Goal: Ask a question

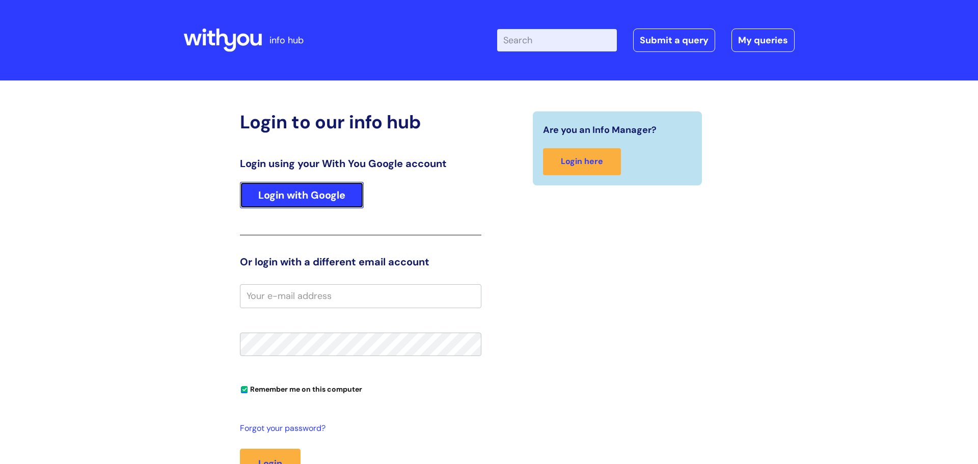
click at [347, 202] on link "Login with Google" at bounding box center [302, 195] width 124 height 26
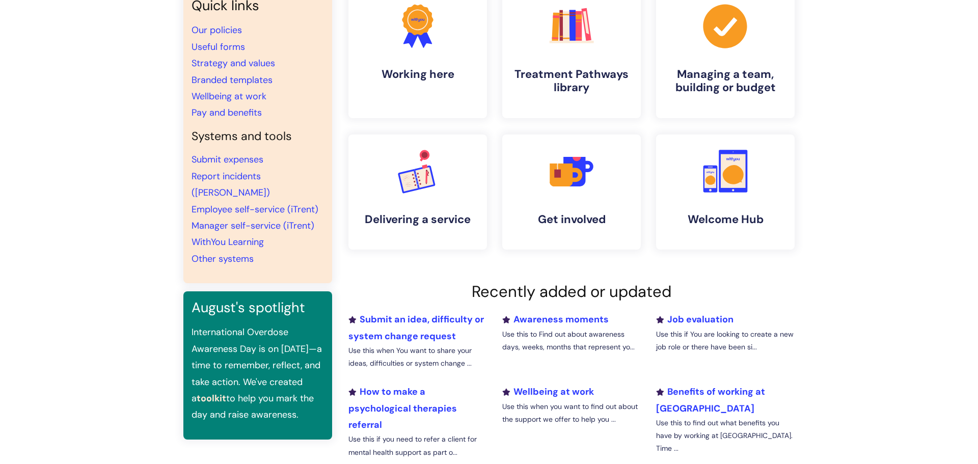
scroll to position [76, 0]
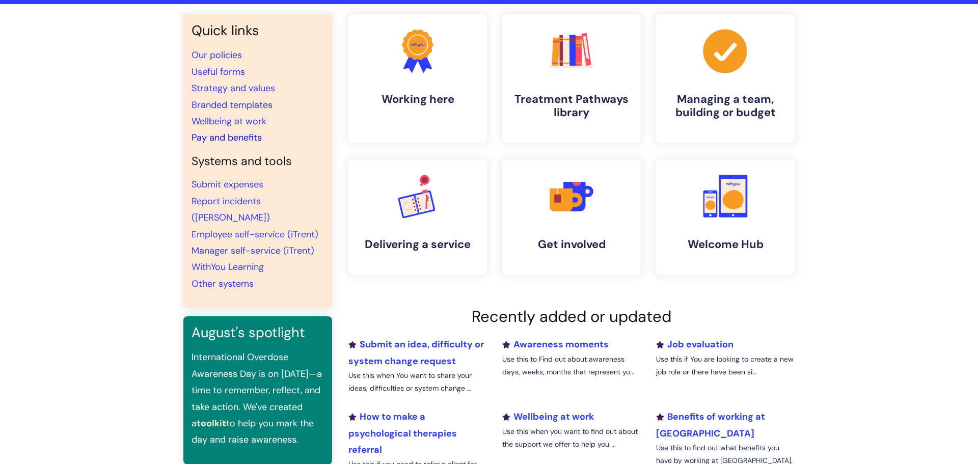
click at [255, 135] on link "Pay and benefits" at bounding box center [226, 137] width 70 height 12
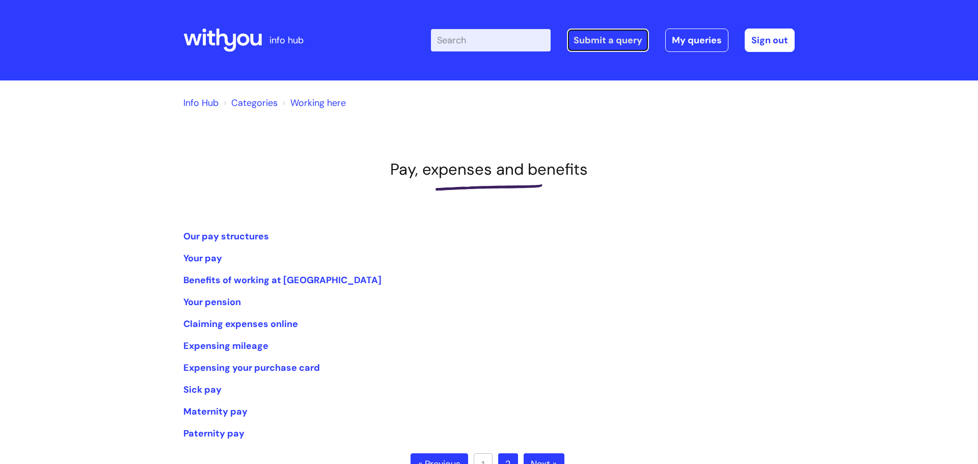
click at [604, 44] on link "Submit a query" at bounding box center [608, 40] width 82 height 23
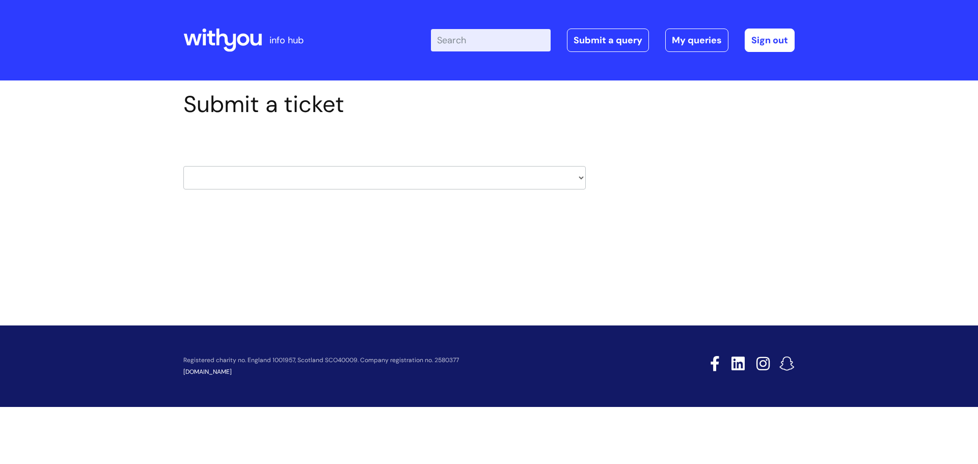
click at [356, 176] on select "HR / People IT and Support Clinical Drug Alerts Finance Accounts Data Support T…" at bounding box center [384, 177] width 402 height 23
select select "payroll"
click at [183, 166] on select "HR / People IT and Support Clinical Drug Alerts Finance Accounts Data Support T…" at bounding box center [384, 177] width 402 height 23
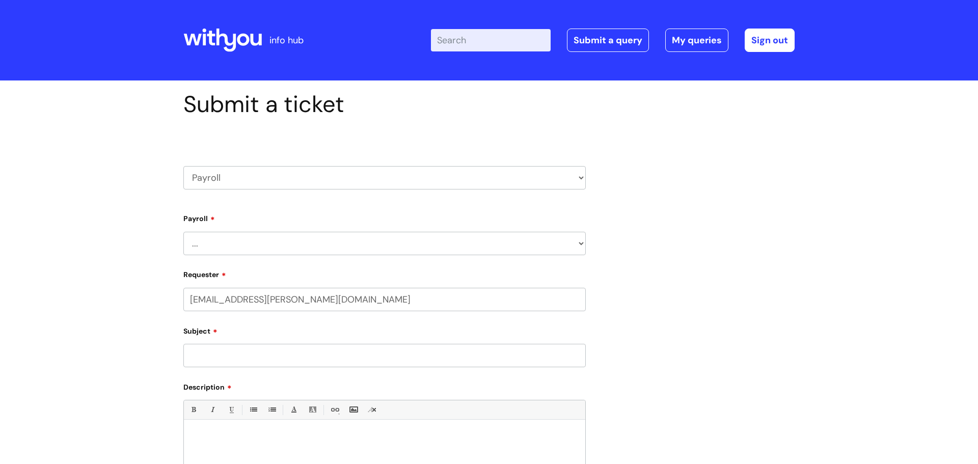
select select "80004418364"
click at [342, 183] on select "HR / People IT and Support Clinical Drug Alerts Finance Accounts Data Support T…" at bounding box center [384, 177] width 402 height 23
click at [768, 321] on div "Submit a ticket HR / People IT and Support Clinical Drug Alerts Finance Account…" at bounding box center [489, 384] width 626 height 587
click at [228, 157] on div "HR / People IT and Support Clinical Drug Alerts Finance Accounts Data Support T…" at bounding box center [384, 166] width 402 height 48
